Goal: Information Seeking & Learning: Check status

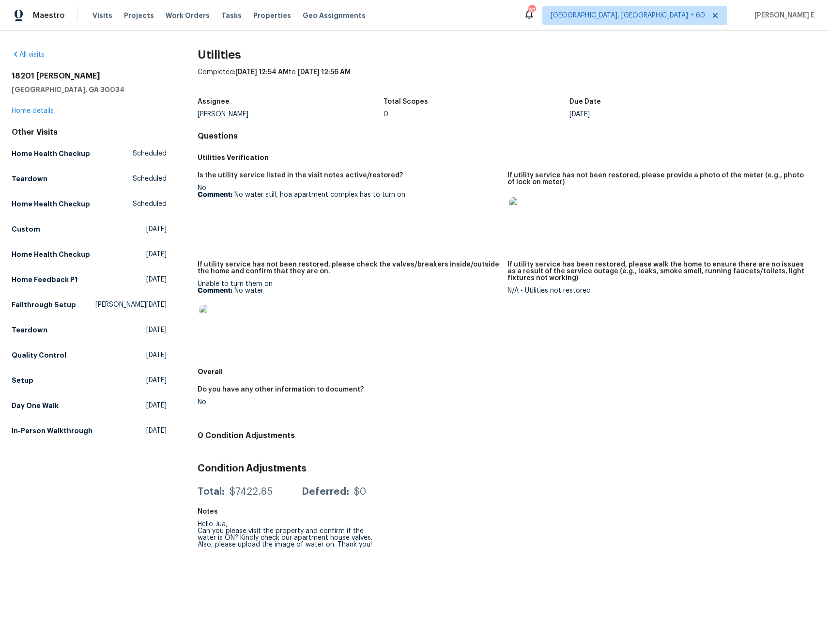
click at [220, 317] on img at bounding box center [215, 320] width 31 height 31
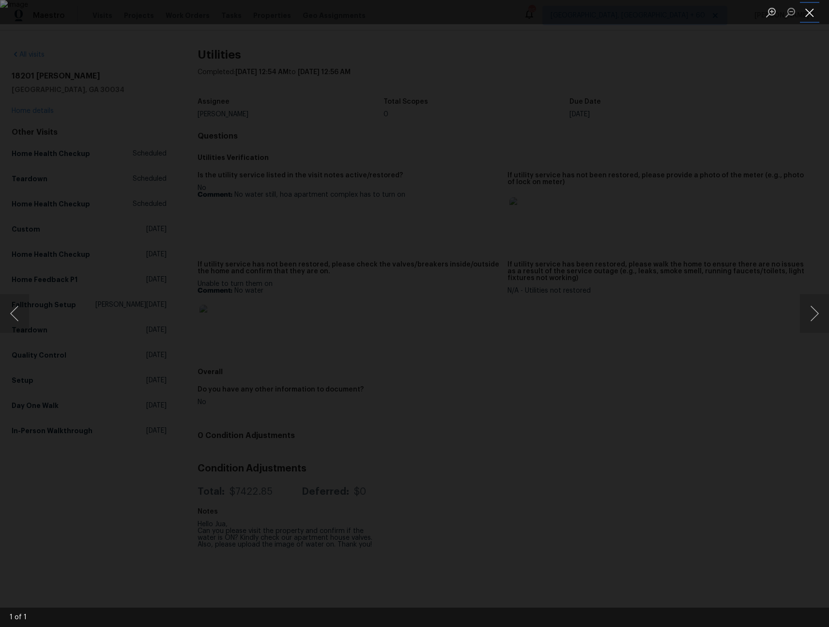
click at [805, 13] on button "Close lightbox" at bounding box center [809, 12] width 19 height 17
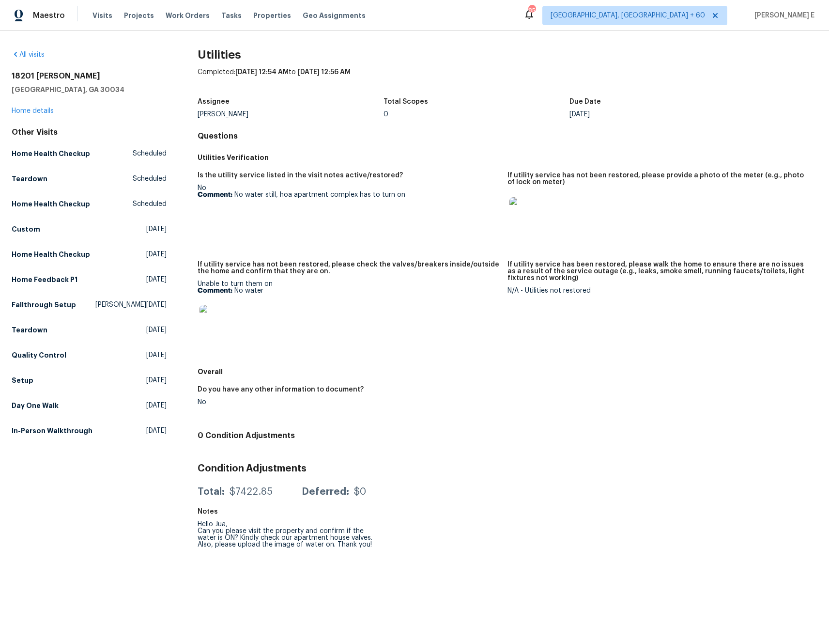
click at [216, 324] on img at bounding box center [215, 320] width 31 height 31
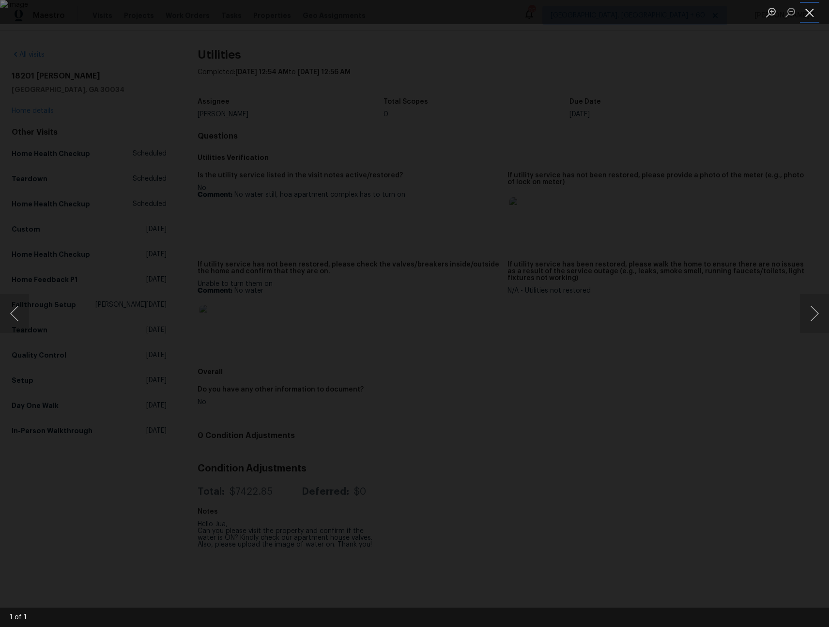
click at [812, 15] on button "Close lightbox" at bounding box center [809, 12] width 19 height 17
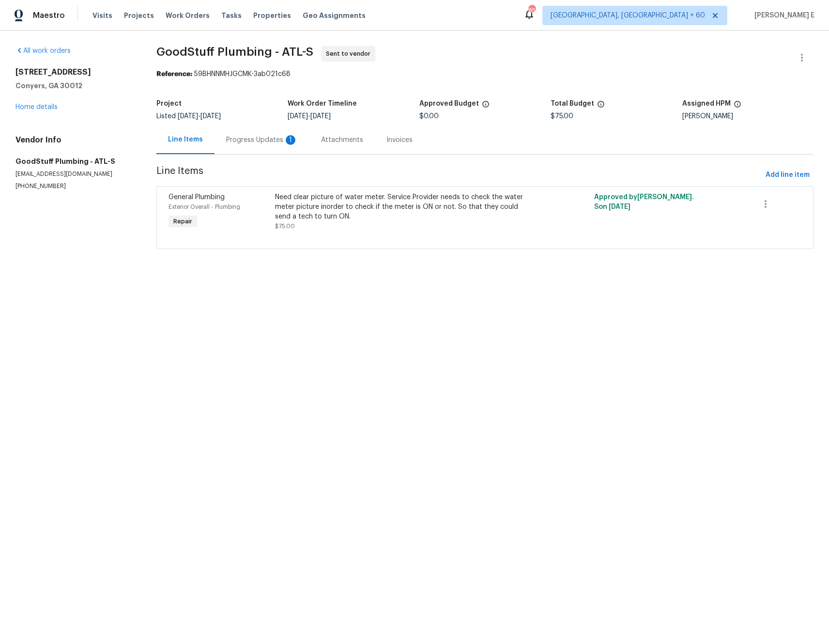
click at [264, 139] on div "Progress Updates 1" at bounding box center [262, 140] width 72 height 10
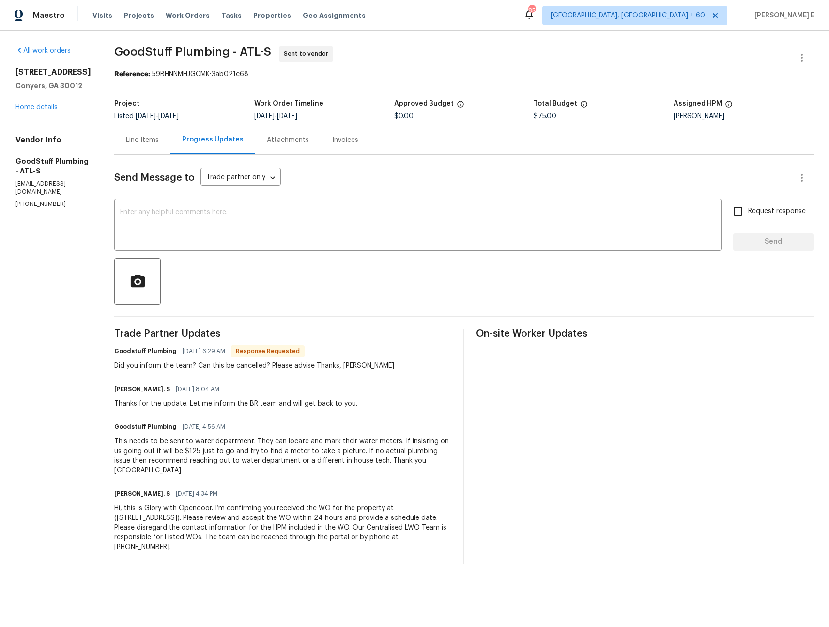
click at [159, 143] on div "Line Items" at bounding box center [142, 140] width 33 height 10
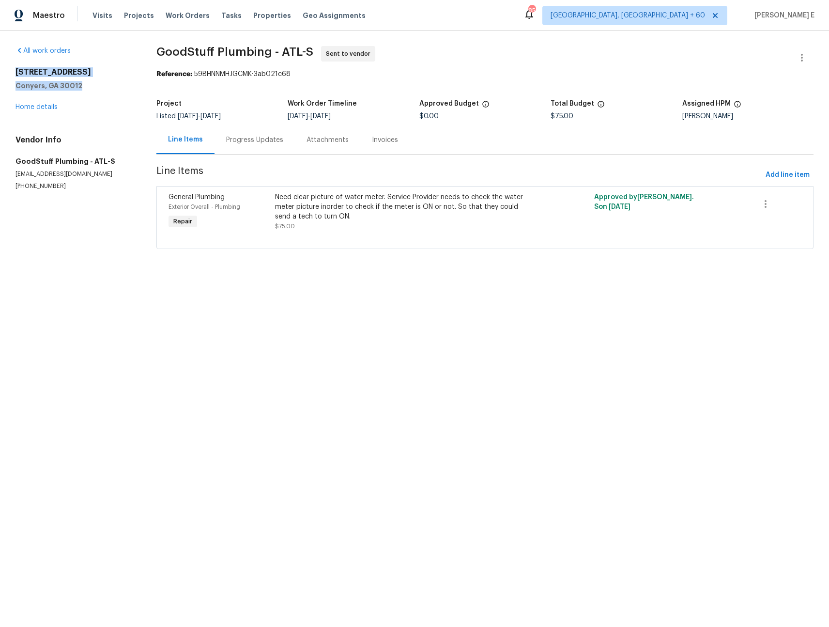
drag, startPoint x: 85, startPoint y: 84, endPoint x: 14, endPoint y: 74, distance: 72.4
click at [14, 74] on div "All work orders 922 Park Pl NE Conyers, GA 30012 Home details Vendor Info GoodS…" at bounding box center [414, 154] width 829 height 246
copy div "922 Park Pl NE Conyers, GA 30012"
